Goal: Task Accomplishment & Management: Manage account settings

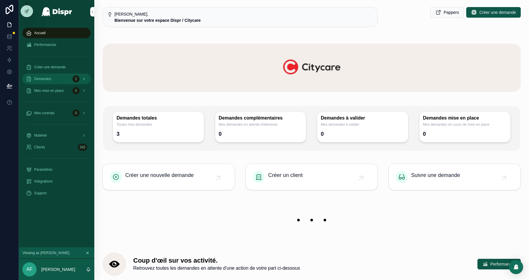
click at [47, 78] on span "Demandes" at bounding box center [42, 79] width 17 height 5
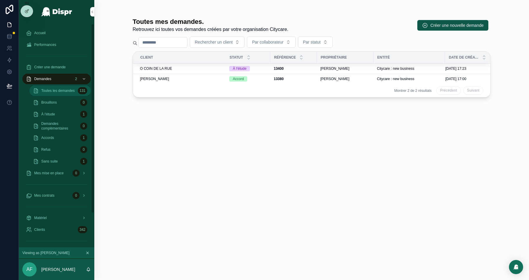
click at [43, 90] on span "Toutes les demandes" at bounding box center [57, 90] width 33 height 5
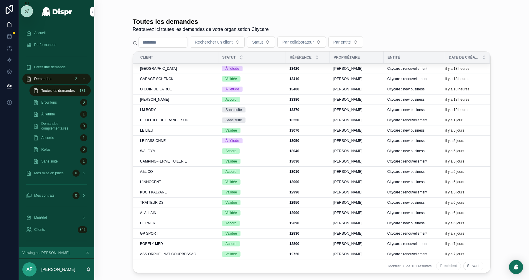
click at [155, 40] on input "scrollable content" at bounding box center [163, 42] width 48 height 8
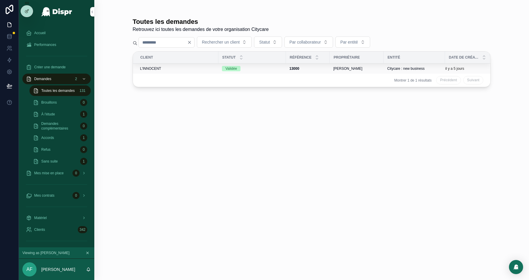
type input "****"
click at [174, 66] on div "L'INNOCENT" at bounding box center [177, 68] width 75 height 5
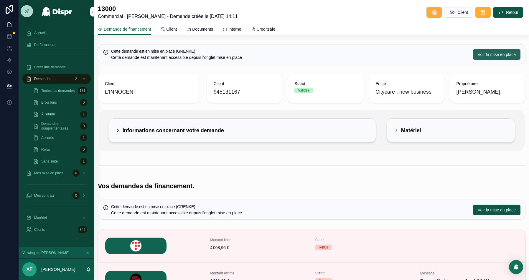
click at [491, 51] on button "Voir la mise en place" at bounding box center [496, 54] width 47 height 11
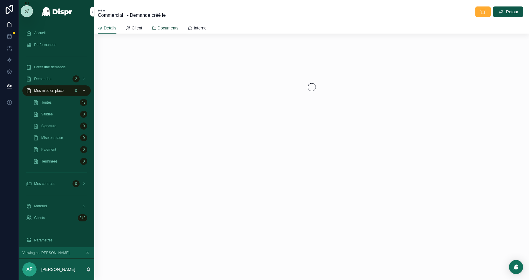
click at [168, 29] on span "Documents" at bounding box center [168, 28] width 21 height 6
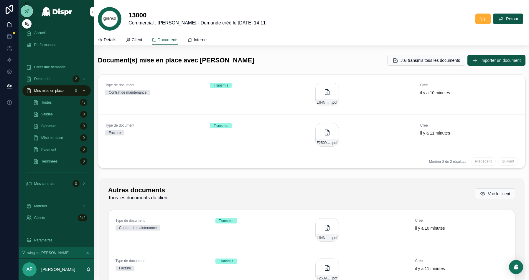
click at [26, 25] on icon at bounding box center [26, 24] width 5 height 5
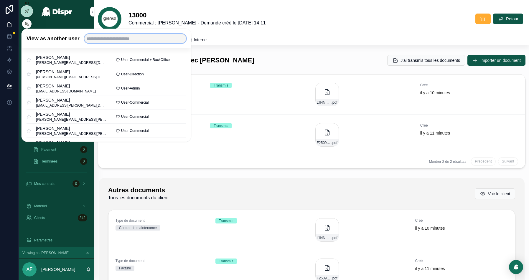
click at [107, 37] on input "text" at bounding box center [135, 38] width 102 height 9
type input "******"
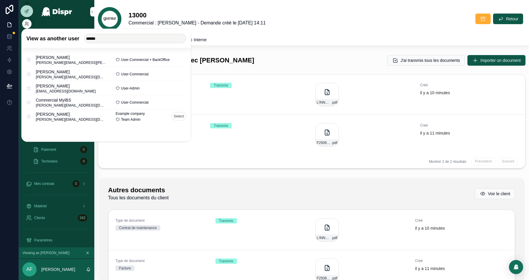
click at [177, 117] on button "Select" at bounding box center [179, 116] width 14 height 9
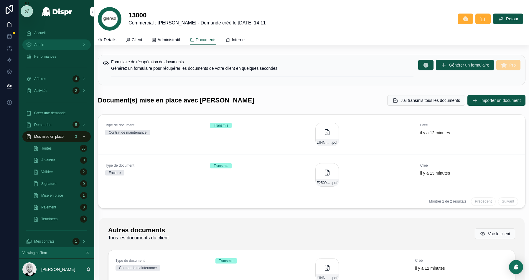
click at [39, 40] on div "Admin" at bounding box center [56, 44] width 61 height 9
click at [40, 42] on div "Admin" at bounding box center [56, 44] width 61 height 9
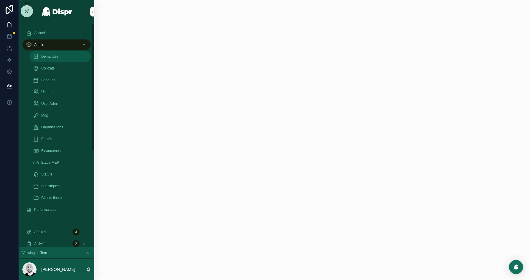
click at [45, 58] on span "Demandes" at bounding box center [49, 56] width 17 height 5
click at [160, 38] on input "scrollable content" at bounding box center [157, 35] width 48 height 8
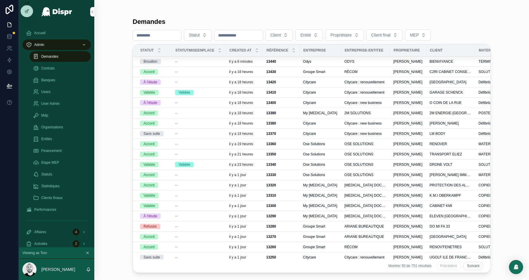
paste input "****"
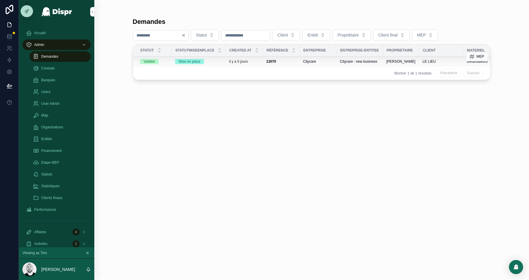
type input "****"
click at [222, 61] on div "Mise en place" at bounding box center [198, 61] width 47 height 5
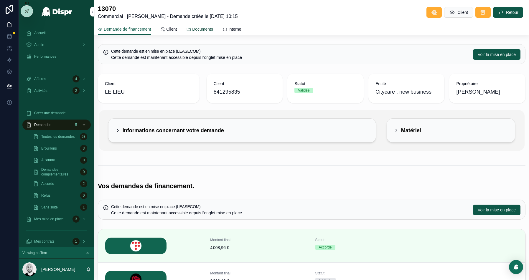
click at [213, 31] on span "Documents" at bounding box center [202, 29] width 21 height 6
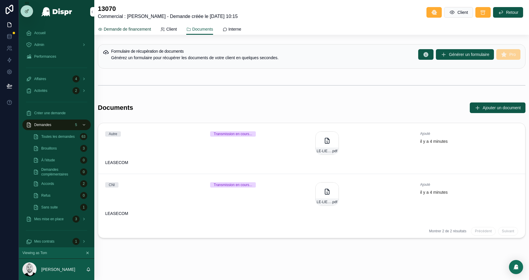
click at [120, 28] on span "Demande de financement" at bounding box center [127, 29] width 47 height 6
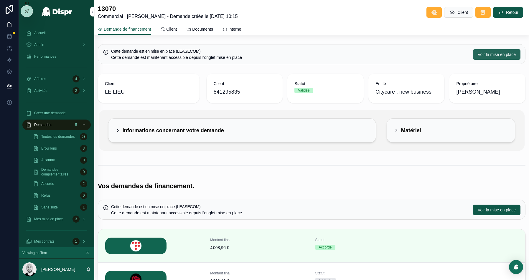
click at [488, 52] on span "Voir la mise en place" at bounding box center [497, 55] width 38 height 6
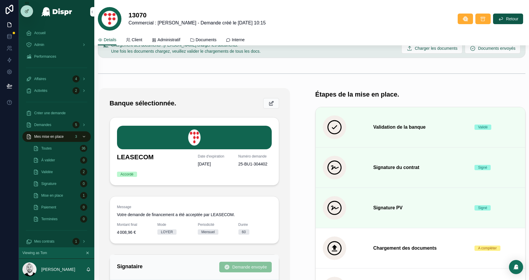
scroll to position [100, 0]
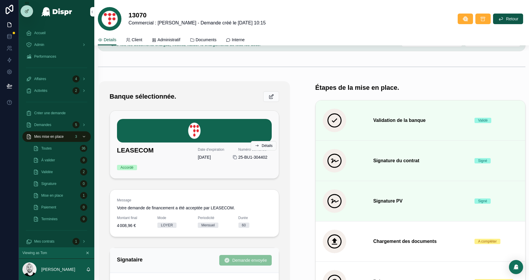
click at [235, 157] on icon "scrollable content" at bounding box center [235, 157] width 5 height 5
click at [217, 40] on span "Documents" at bounding box center [206, 40] width 21 height 6
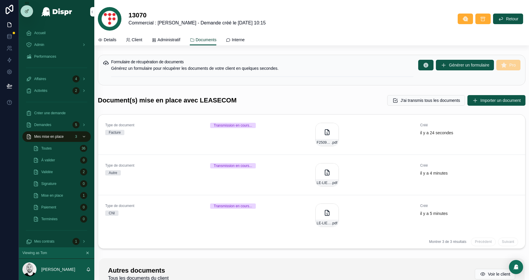
scroll to position [19, 0]
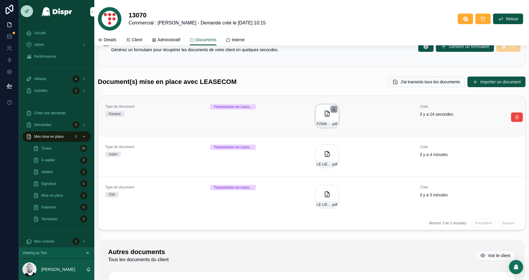
click at [333, 109] on icon "scrollable content" at bounding box center [334, 109] width 5 height 5
click at [323, 159] on div "LE-LIEU-RIB .pdf" at bounding box center [327, 157] width 24 height 24
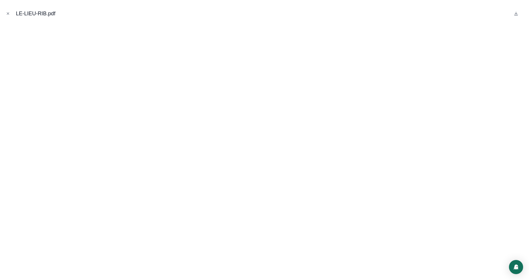
drag, startPoint x: 9, startPoint y: 14, endPoint x: 194, endPoint y: 65, distance: 192.5
click at [9, 14] on icon "Close modal" at bounding box center [8, 13] width 4 height 4
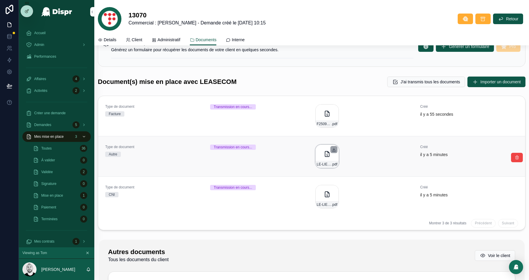
click at [334, 149] on icon "scrollable content" at bounding box center [334, 149] width 0 height 2
click at [334, 190] on icon "scrollable content" at bounding box center [334, 189] width 0 height 2
click at [261, 114] on div "Transmission en cours..." at bounding box center [259, 116] width 98 height 24
click at [282, 165] on div "Transmission en cours..." at bounding box center [259, 157] width 98 height 24
click at [266, 192] on div "Transmission en cours..." at bounding box center [259, 197] width 98 height 24
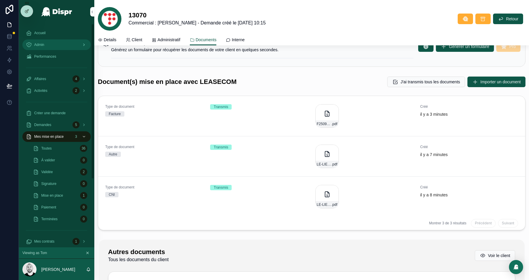
click at [43, 42] on div "Admin" at bounding box center [56, 44] width 61 height 9
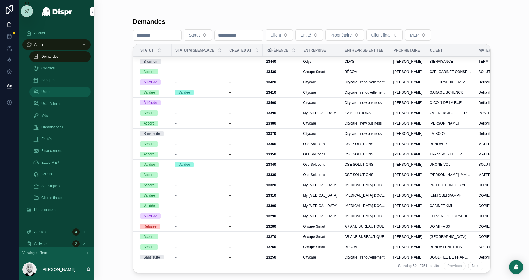
click at [43, 93] on span "Users" at bounding box center [45, 92] width 9 height 5
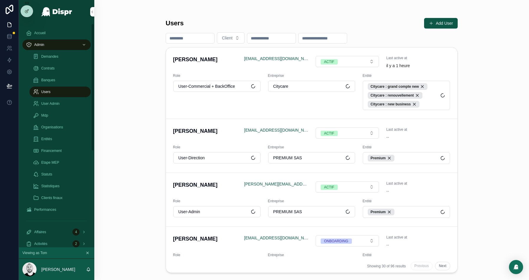
click at [188, 38] on input "scrollable content" at bounding box center [190, 38] width 48 height 8
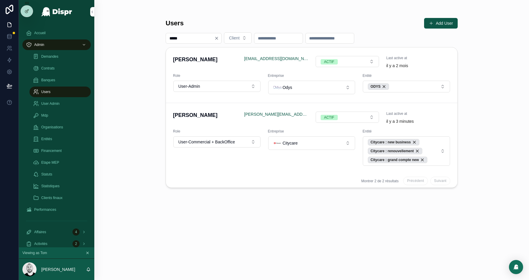
click at [183, 40] on input "*****" at bounding box center [190, 38] width 48 height 8
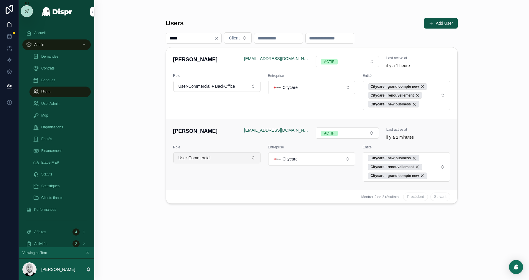
type input "*****"
click at [223, 156] on button "User-Commercial" at bounding box center [216, 157] width 87 height 11
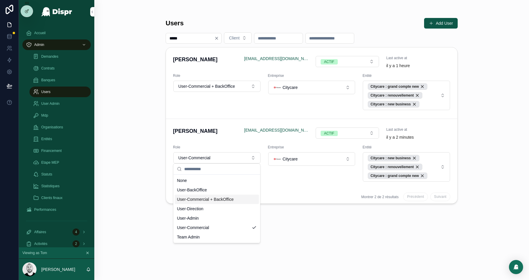
click at [208, 199] on span "User-Commercial + BackOffice" at bounding box center [205, 200] width 57 height 6
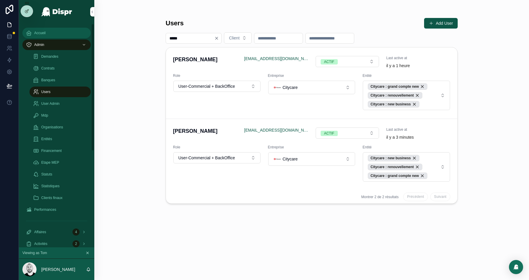
click at [48, 35] on div "Accueil" at bounding box center [56, 32] width 61 height 9
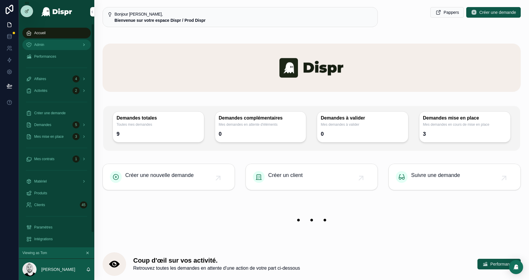
click at [61, 43] on div "Admin" at bounding box center [56, 44] width 61 height 9
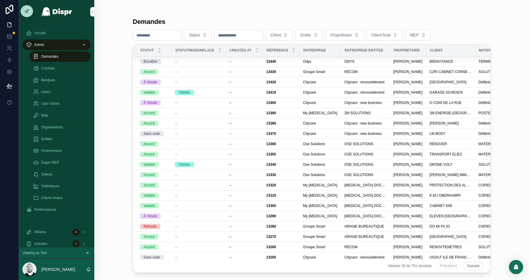
click at [154, 36] on input "scrollable content" at bounding box center [157, 35] width 48 height 8
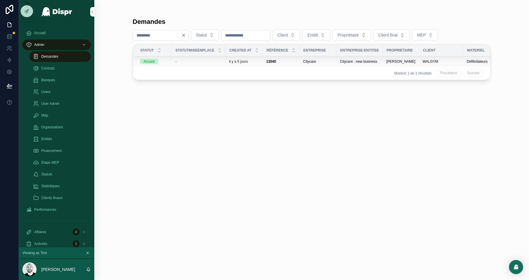
type input "****"
click at [286, 60] on div "13040 13040" at bounding box center [281, 61] width 30 height 5
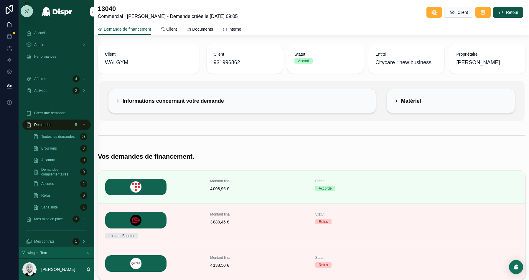
scroll to position [42, 0]
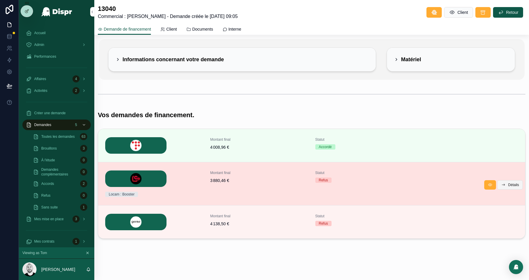
click at [512, 184] on span "Détails" at bounding box center [513, 185] width 11 height 5
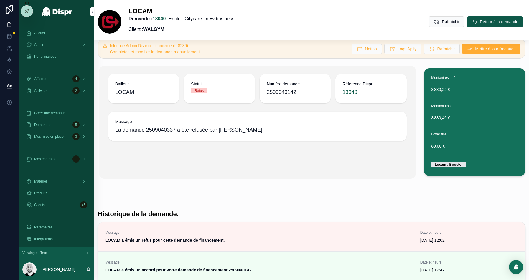
scroll to position [12, 0]
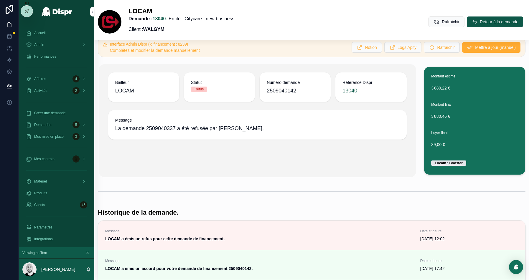
click at [279, 87] on span "2509040142" at bounding box center [295, 91] width 57 height 8
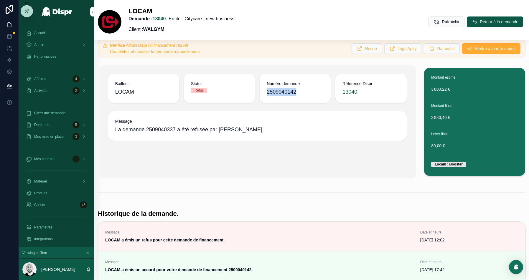
scroll to position [0, 0]
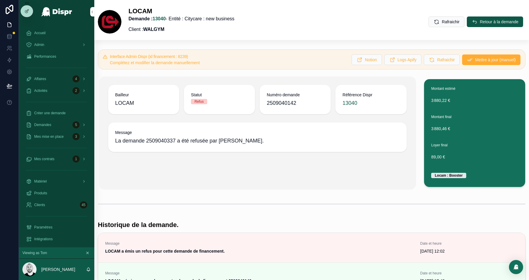
click at [315, 144] on span "La demande 2509040337 a été refusée par LOCAM." at bounding box center [257, 141] width 284 height 8
click at [292, 101] on span "2509040142" at bounding box center [295, 103] width 57 height 8
copy span "2509040142"
click at [473, 63] on button "Mettre à jour (manuel)" at bounding box center [491, 60] width 58 height 11
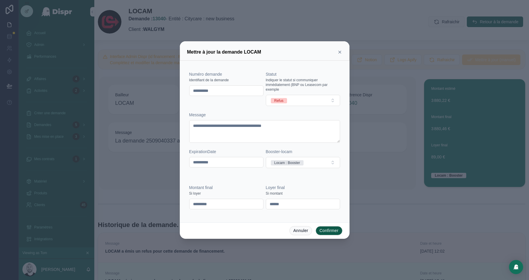
click at [223, 91] on input "**********" at bounding box center [227, 91] width 74 height 8
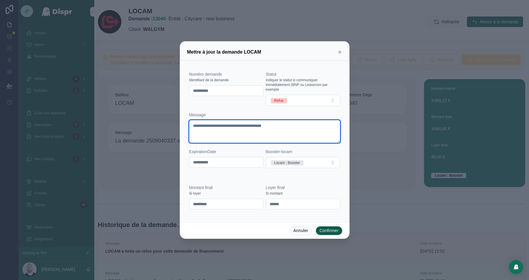
click at [234, 125] on textarea "**********" at bounding box center [264, 131] width 151 height 23
paste textarea
type textarea "**********"
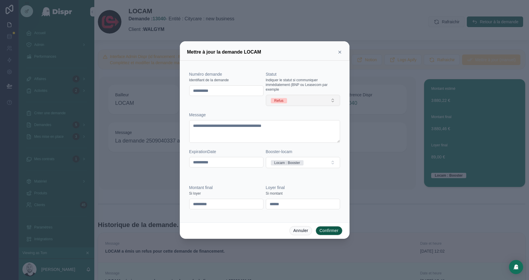
click at [294, 99] on button "Refus" at bounding box center [303, 100] width 74 height 11
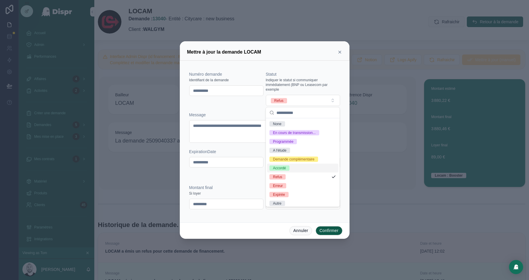
click at [293, 170] on div "Accordé" at bounding box center [302, 168] width 71 height 9
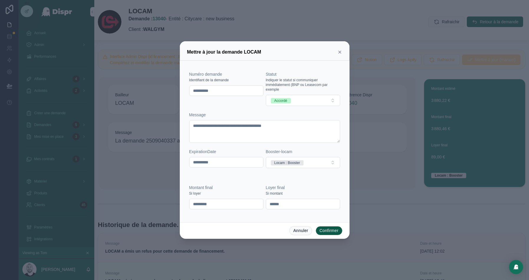
click at [331, 231] on button "Confirmer" at bounding box center [329, 230] width 27 height 9
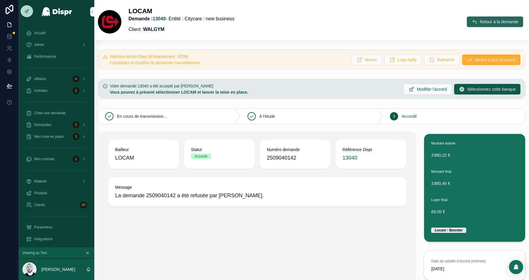
click at [483, 20] on span "Retour à la demande" at bounding box center [499, 22] width 39 height 6
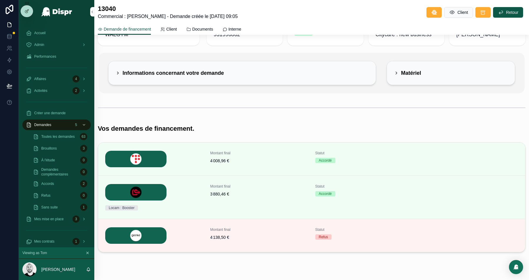
scroll to position [42, 0]
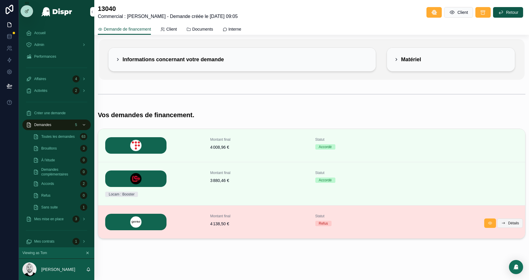
click at [504, 221] on icon "scrollable content" at bounding box center [503, 223] width 5 height 5
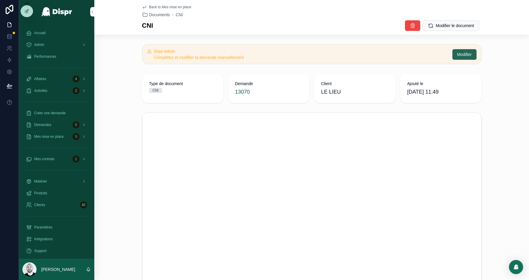
click at [459, 58] on button "Modifier" at bounding box center [465, 54] width 24 height 11
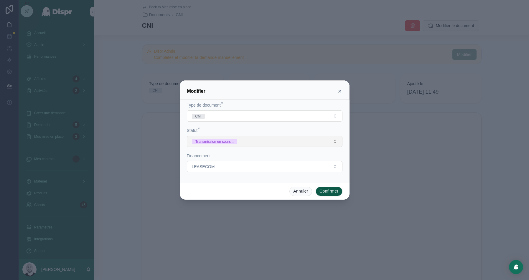
click at [245, 141] on button "Transmission en cours..." at bounding box center [265, 141] width 156 height 11
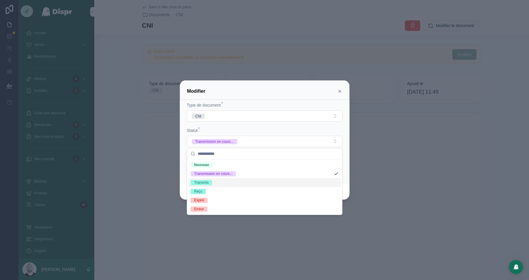
click at [216, 181] on div "Transmis" at bounding box center [264, 182] width 153 height 9
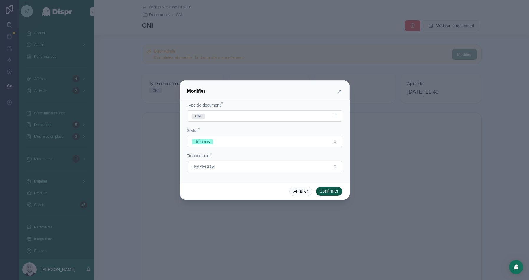
click at [328, 191] on button "Confirmer" at bounding box center [329, 191] width 27 height 9
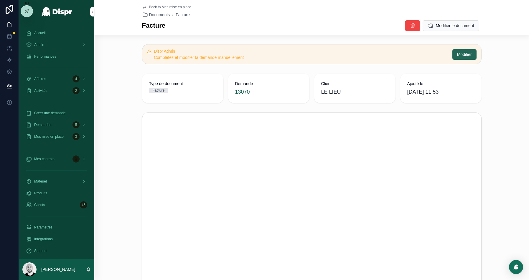
click at [458, 58] on button "Modifier" at bounding box center [465, 54] width 24 height 11
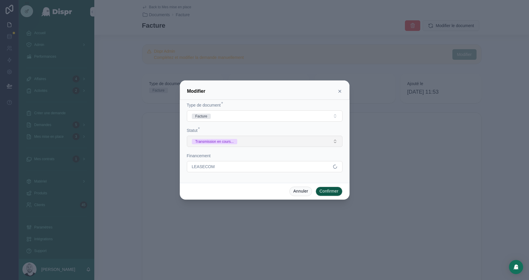
click at [290, 145] on button "Transmission en cours..." at bounding box center [265, 141] width 156 height 11
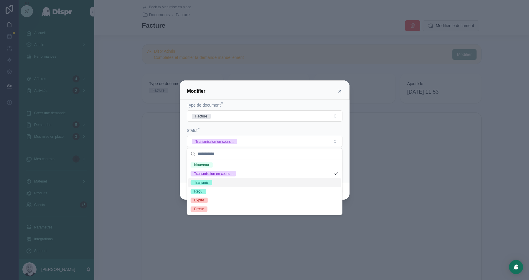
click at [214, 183] on div "Transmis" at bounding box center [264, 182] width 153 height 9
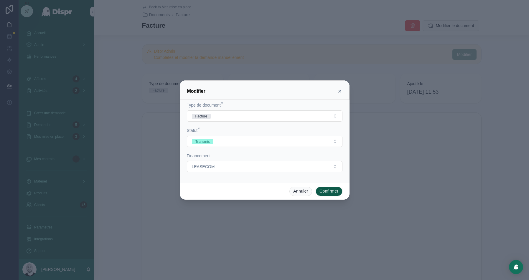
click at [321, 190] on button "Confirmer" at bounding box center [329, 191] width 27 height 9
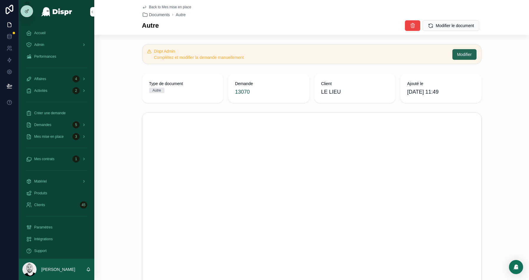
click at [463, 57] on span "Modifier" at bounding box center [464, 55] width 15 height 6
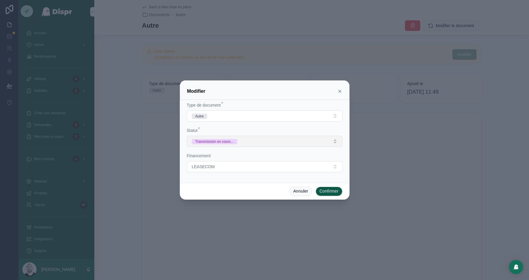
click at [259, 141] on button "Transmission en cours..." at bounding box center [265, 141] width 156 height 11
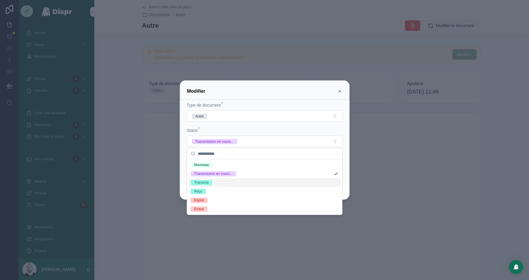
click at [220, 183] on div "Transmis" at bounding box center [264, 182] width 153 height 9
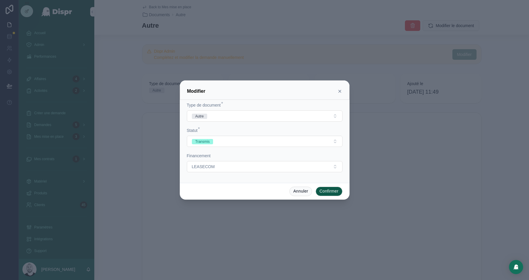
click at [324, 191] on button "Confirmer" at bounding box center [329, 191] width 27 height 9
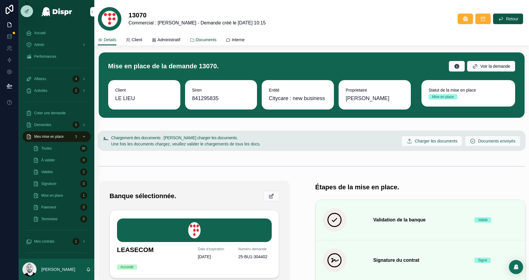
click at [216, 40] on span "Documents" at bounding box center [206, 40] width 21 height 6
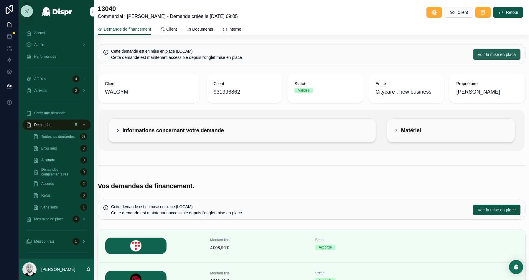
click at [488, 50] on button "Voir la mise en place" at bounding box center [496, 54] width 47 height 11
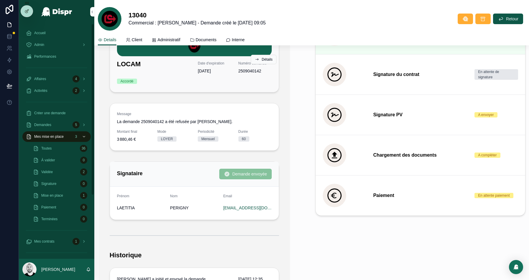
scroll to position [216, 0]
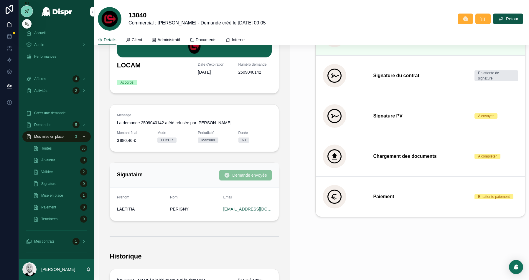
click at [27, 11] on icon at bounding box center [26, 11] width 5 height 5
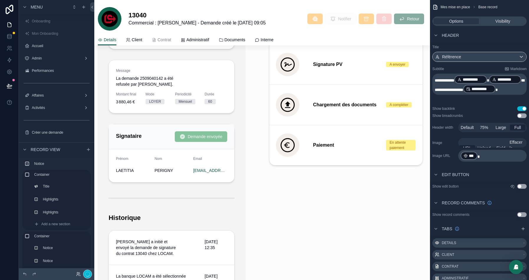
scroll to position [488, 0]
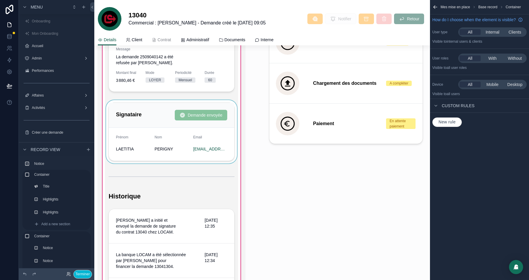
click at [126, 114] on div "scrollable content" at bounding box center [171, 131] width 133 height 63
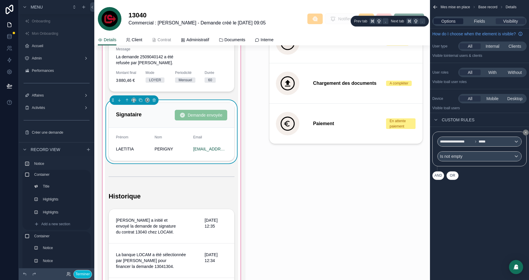
click at [444, 21] on span "Options" at bounding box center [449, 21] width 14 height 6
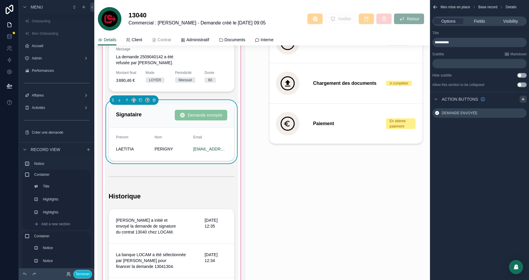
click at [524, 98] on icon "scrollable content" at bounding box center [523, 99] width 5 height 5
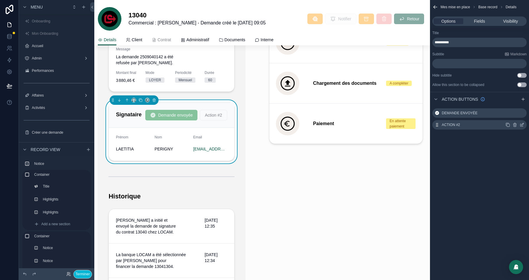
click at [523, 125] on icon "scrollable content" at bounding box center [522, 125] width 5 height 5
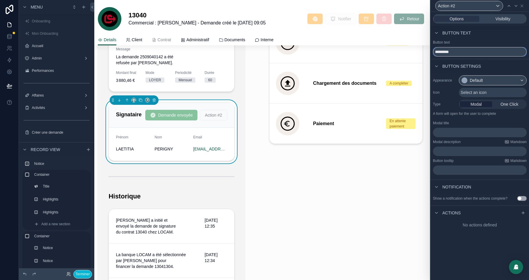
click at [450, 53] on input "*********" at bounding box center [480, 51] width 94 height 9
click at [477, 90] on span "Select an icon" at bounding box center [474, 93] width 26 height 6
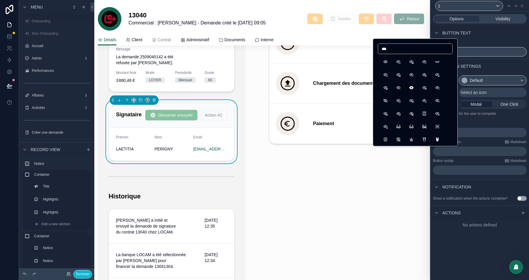
type input "***"
click at [386, 62] on button "Eye" at bounding box center [385, 62] width 11 height 11
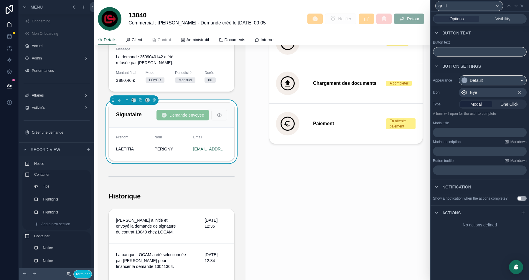
click at [446, 132] on p "﻿" at bounding box center [480, 133] width 90 height 6
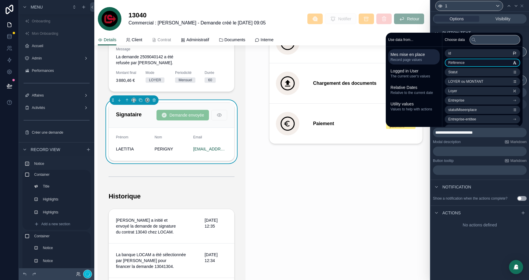
click at [463, 61] on li "Référence" at bounding box center [482, 63] width 75 height 8
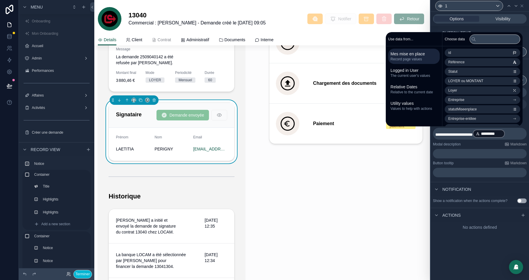
click at [484, 157] on div "﻿" at bounding box center [480, 153] width 94 height 9
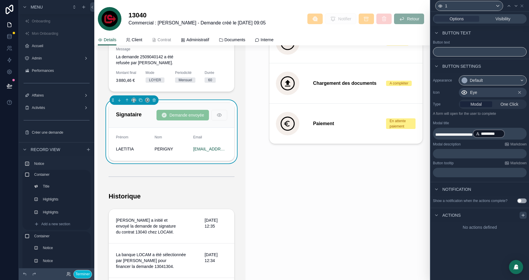
click at [520, 219] on div at bounding box center [523, 215] width 7 height 7
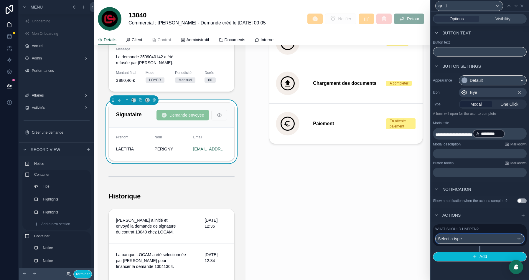
click at [462, 241] on span "Select a type" at bounding box center [450, 239] width 24 height 6
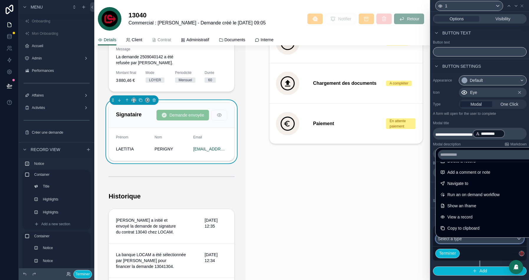
scroll to position [40, 0]
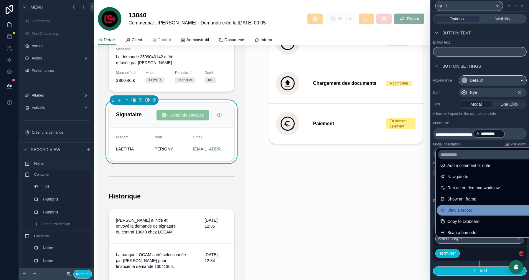
click at [478, 212] on div "View a record" at bounding box center [486, 210] width 93 height 7
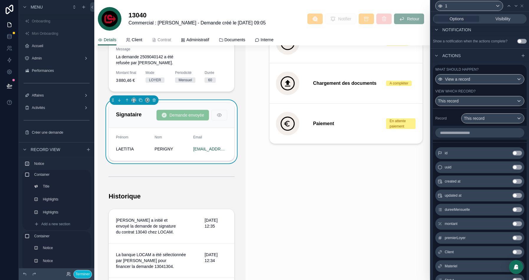
scroll to position [112, 0]
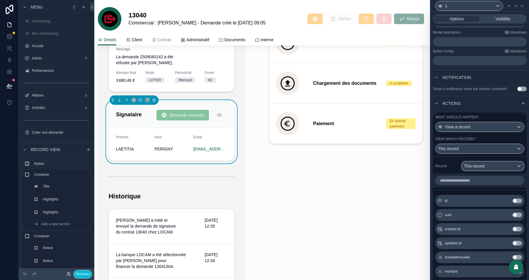
click at [484, 169] on span "This record" at bounding box center [474, 166] width 21 height 6
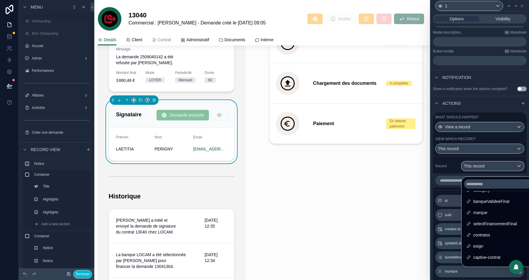
scroll to position [106, 0]
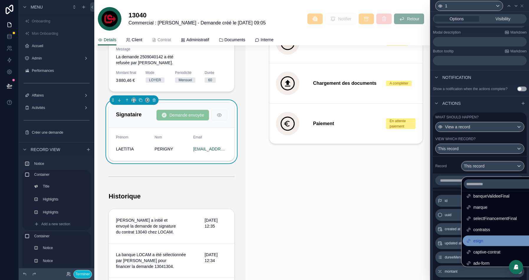
click at [483, 243] on span "esign" at bounding box center [478, 241] width 10 height 7
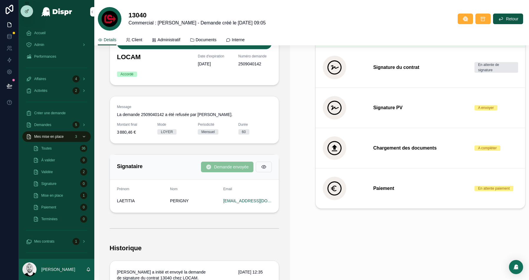
scroll to position [237, 0]
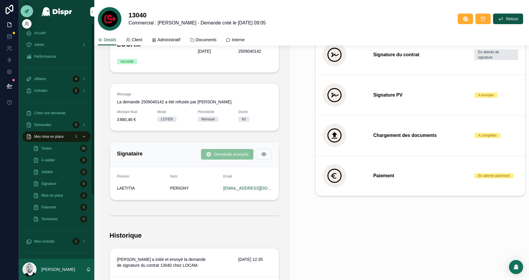
click at [24, 13] on div at bounding box center [27, 11] width 12 height 11
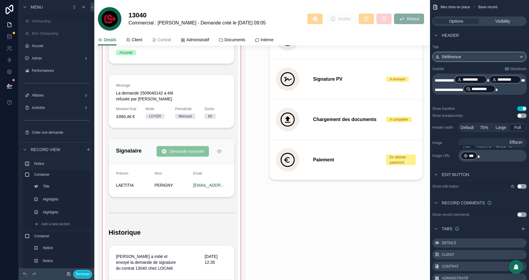
scroll to position [473, 0]
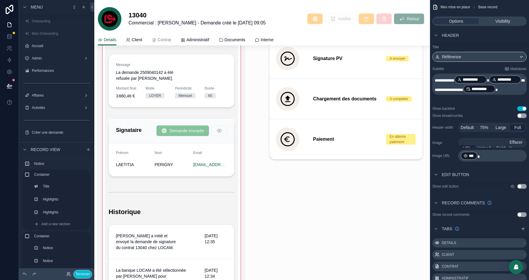
click at [143, 129] on div "scrollable content" at bounding box center [172, 191] width 148 height 512
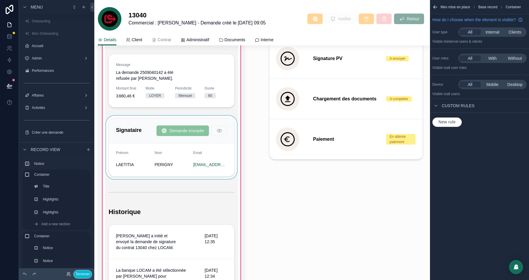
click at [150, 126] on div "scrollable content" at bounding box center [171, 147] width 133 height 63
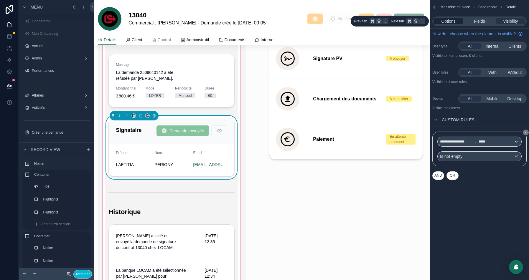
click at [449, 22] on span "Options" at bounding box center [449, 21] width 14 height 6
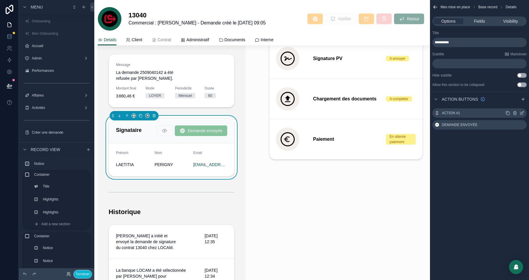
click at [520, 112] on icon "scrollable content" at bounding box center [522, 113] width 5 height 5
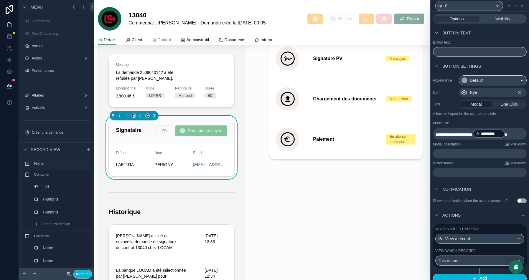
scroll to position [9, 0]
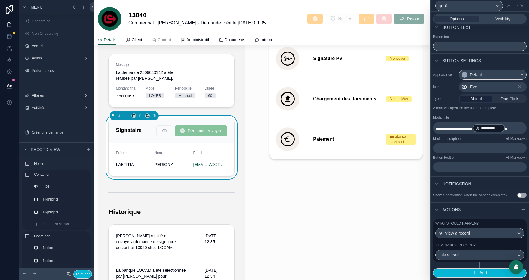
click at [502, 244] on div "View which record?" at bounding box center [479, 245] width 89 height 5
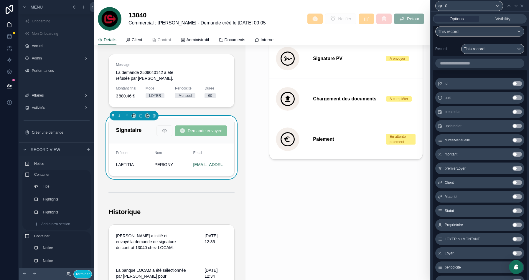
scroll to position [230, 0]
click at [484, 51] on span "This record" at bounding box center [474, 48] width 21 height 6
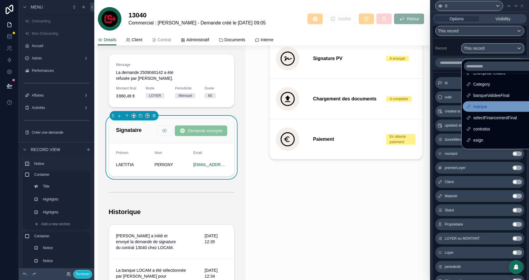
scroll to position [120, 0]
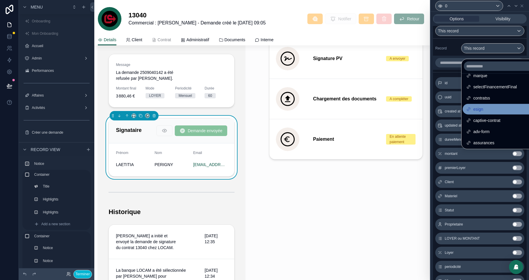
click at [490, 111] on div "esign" at bounding box center [499, 109] width 67 height 7
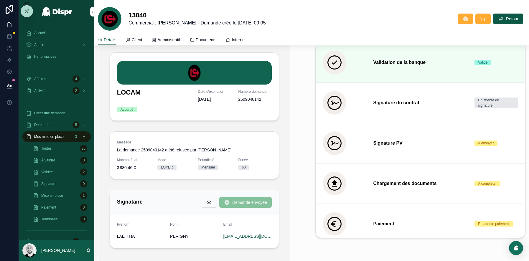
scroll to position [5, 0]
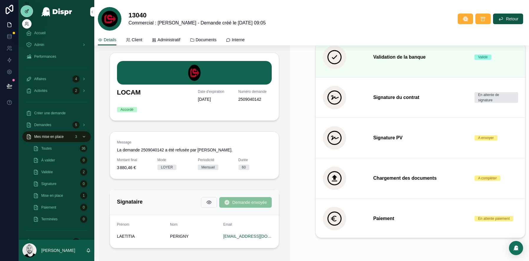
click at [27, 10] on icon at bounding box center [27, 10] width 2 height 2
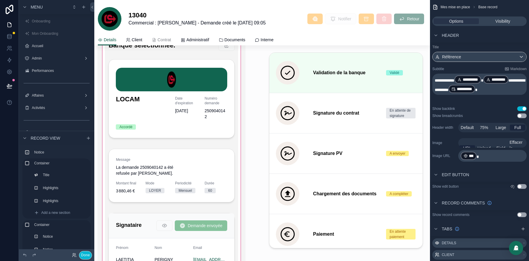
scroll to position [453, 0]
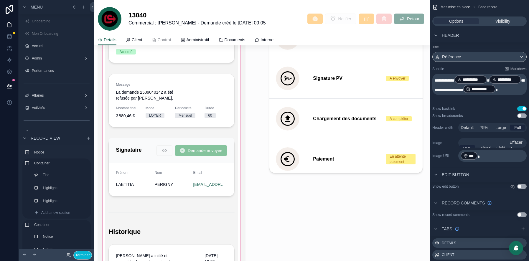
click at [131, 144] on div "scrollable content" at bounding box center [172, 204] width 148 height 498
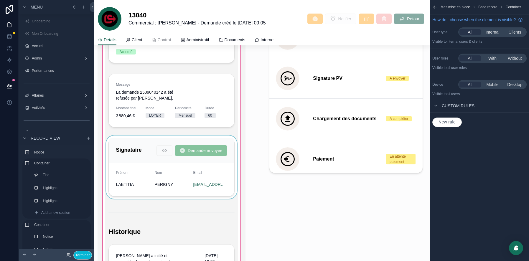
click at [138, 152] on div "scrollable content" at bounding box center [171, 167] width 133 height 63
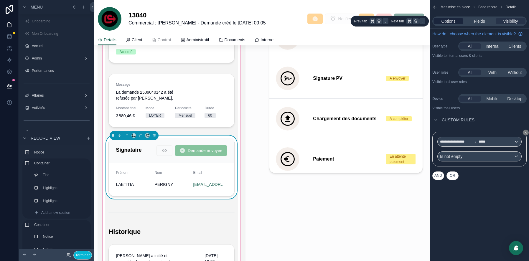
click at [450, 20] on span "Options" at bounding box center [449, 21] width 14 height 6
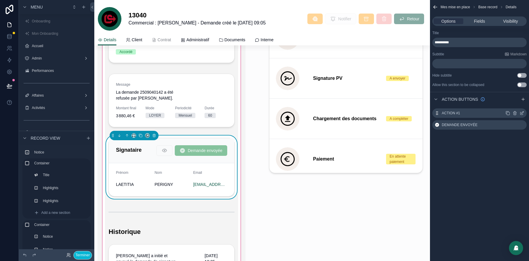
click at [523, 113] on icon "scrollable content" at bounding box center [522, 113] width 5 height 5
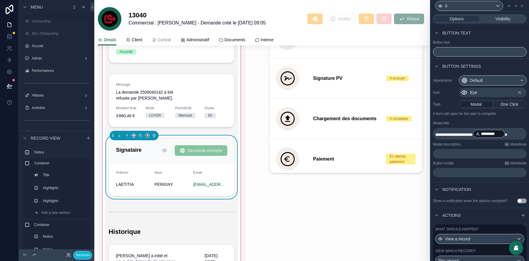
scroll to position [28, 0]
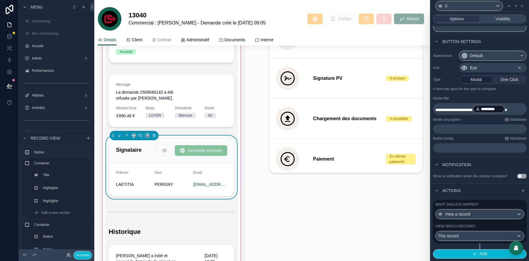
click at [465, 226] on label "View which record?" at bounding box center [455, 226] width 40 height 5
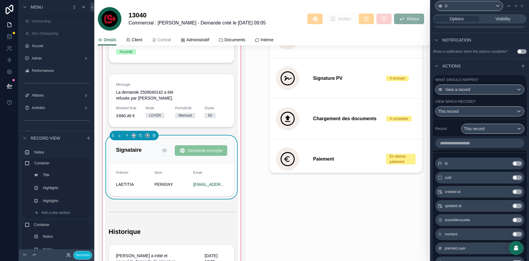
scroll to position [229, 0]
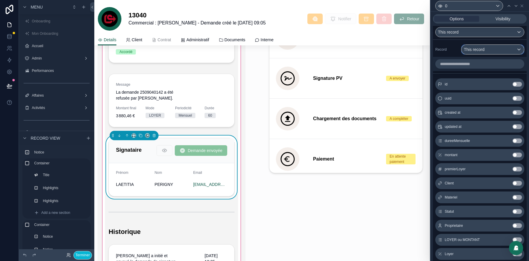
click at [488, 54] on div "This record" at bounding box center [493, 49] width 63 height 9
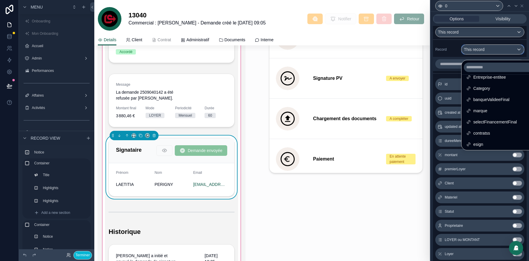
scroll to position [86, 0]
click at [482, 143] on span "esign" at bounding box center [478, 144] width 10 height 7
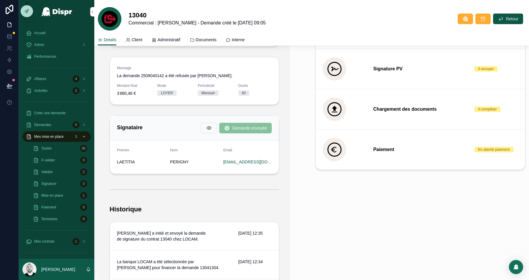
scroll to position [268, 0]
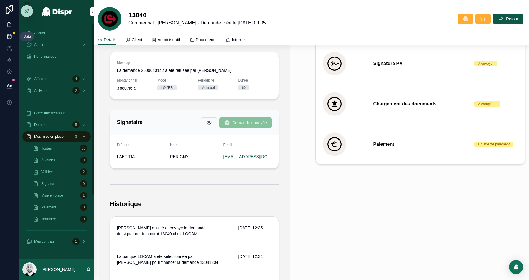
click at [10, 37] on icon at bounding box center [9, 37] width 6 height 6
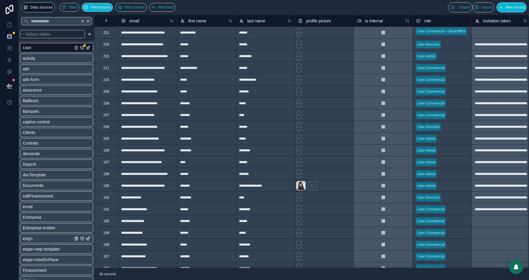
click at [32, 236] on span "esign" at bounding box center [28, 239] width 10 height 6
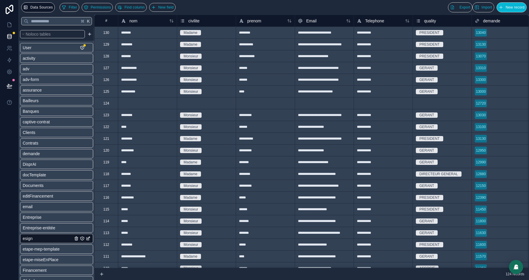
click at [245, 34] on div "********" at bounding box center [265, 33] width 59 height 12
click at [245, 34] on input "********" at bounding box center [265, 32] width 59 height 11
click at [371, 32] on div "**********" at bounding box center [383, 33] width 59 height 12
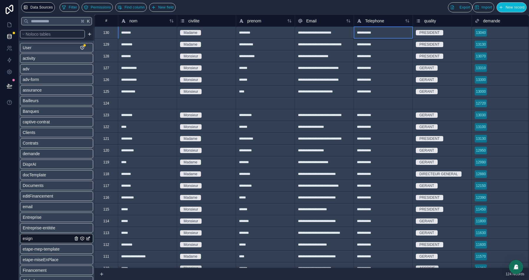
click at [371, 32] on input "**********" at bounding box center [383, 32] width 59 height 11
click at [319, 32] on div "**********" at bounding box center [324, 33] width 59 height 12
